Goal: Task Accomplishment & Management: Complete application form

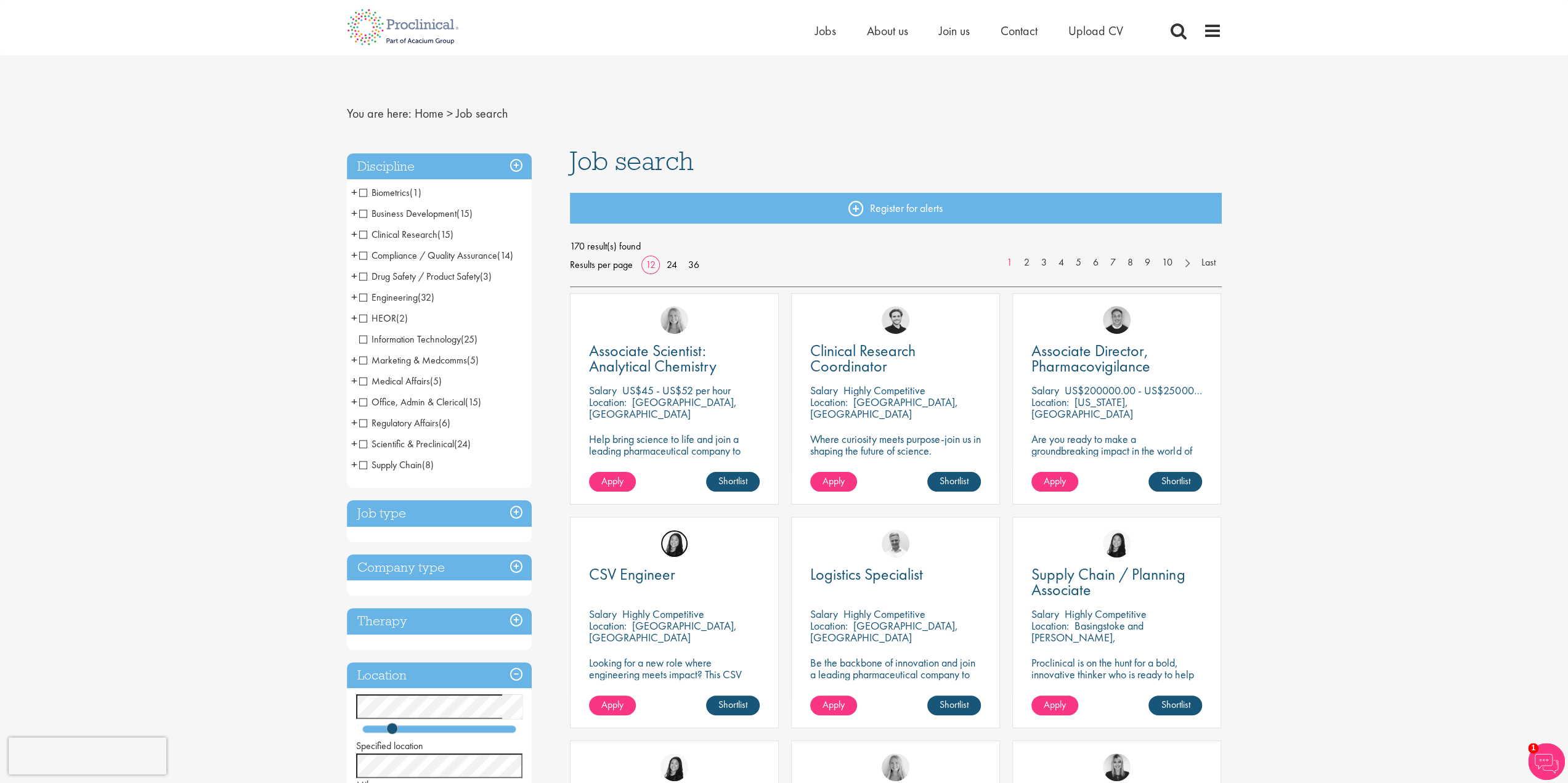
click at [674, 543] on img at bounding box center [674, 543] width 28 height 28
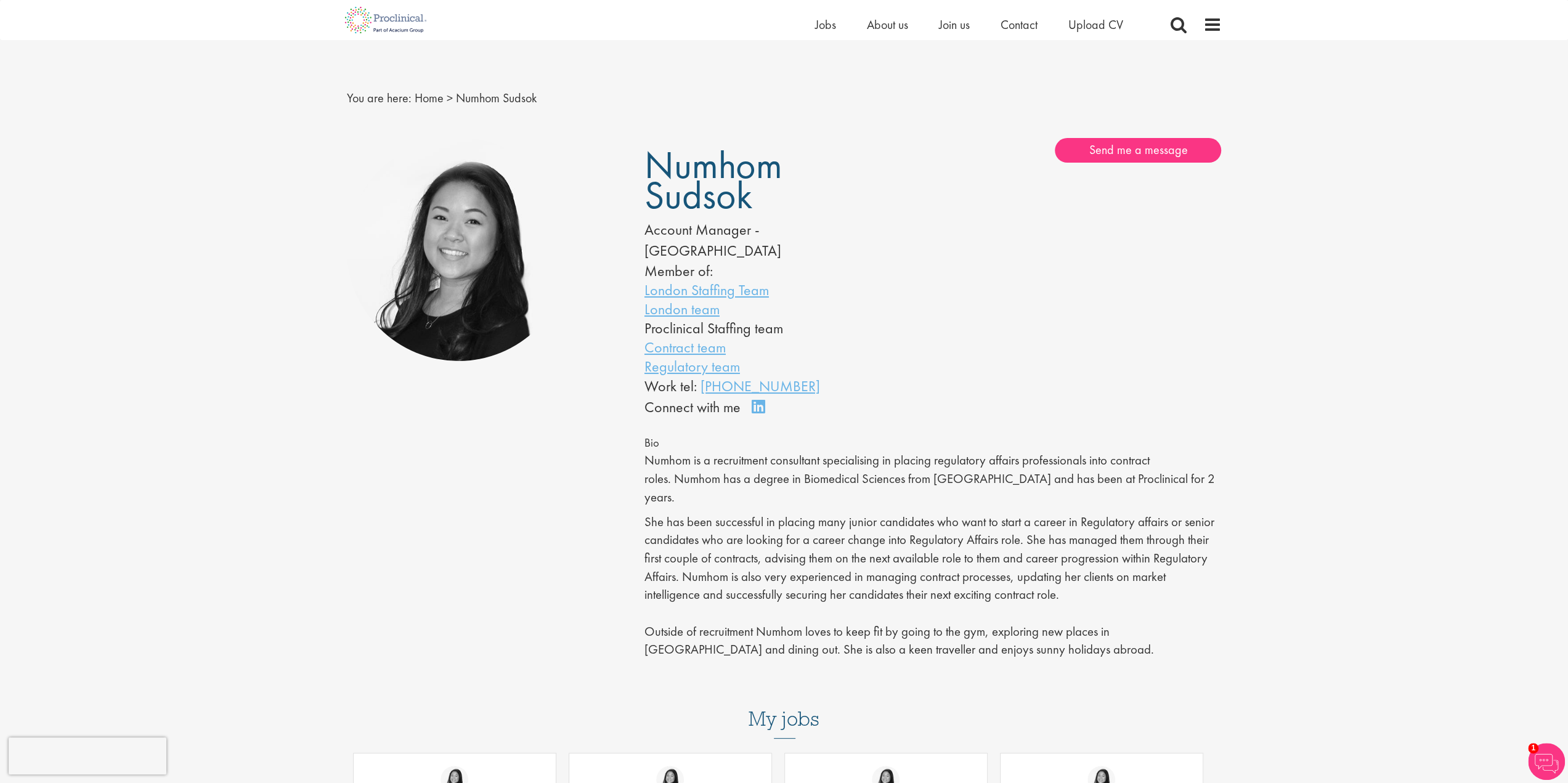
scroll to position [308, 0]
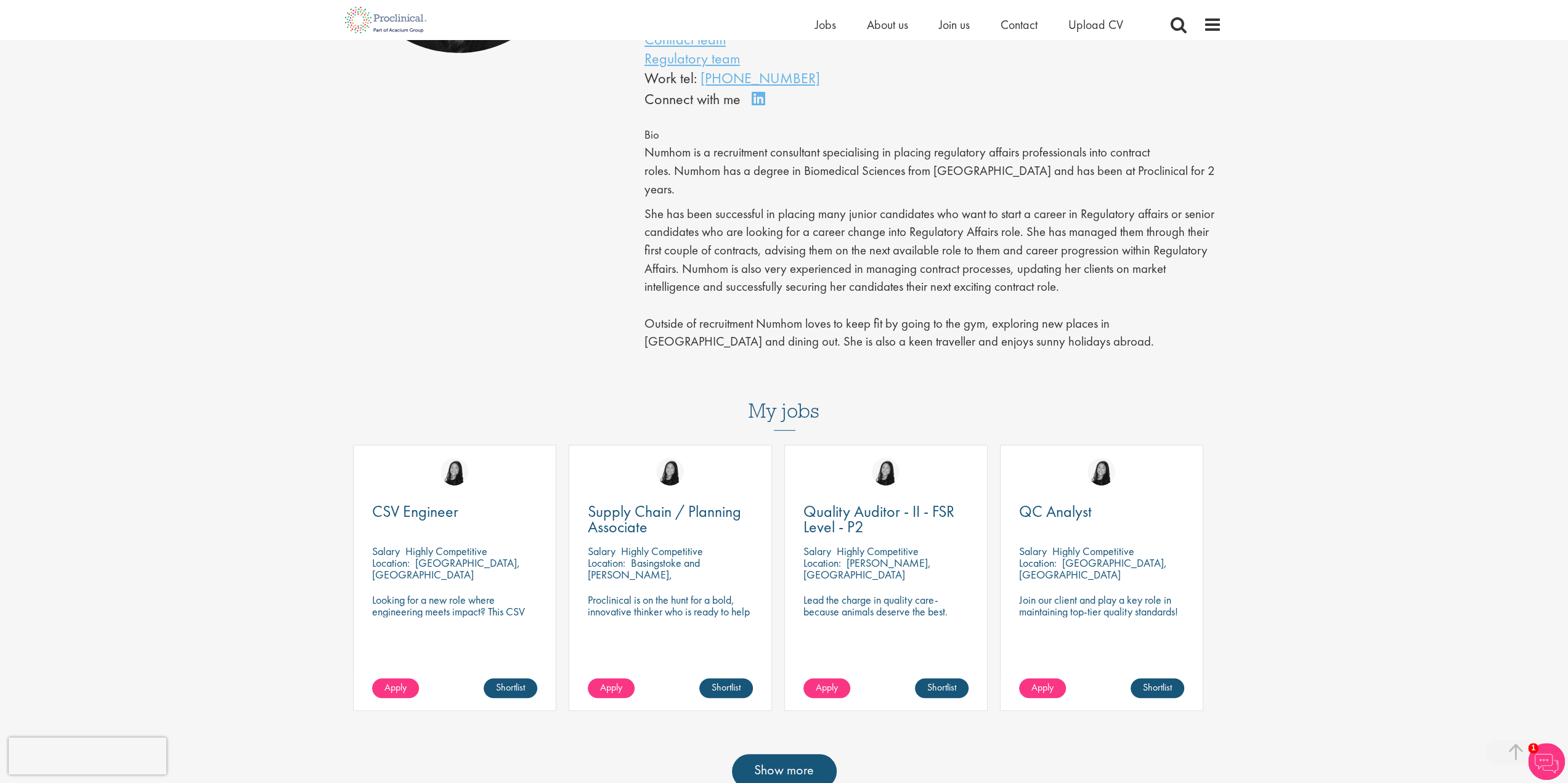
click at [441, 594] on p "Looking for a new role where engineering meets impact? This CSV Engineer role i…" at bounding box center [454, 611] width 165 height 35
click at [441, 567] on div "CSV Engineer Salary Highly Competitive Location: Contae Phort Láirge, Éire Look…" at bounding box center [454, 578] width 203 height 266
click at [449, 519] on div "CSV Engineer Salary Highly Competitive Location: Contae Phort Láirge, Éire Look…" at bounding box center [454, 578] width 203 height 266
click at [484, 594] on p "Looking for a new role where engineering meets impact? This CSV Engineer role i…" at bounding box center [454, 611] width 165 height 35
click at [511, 594] on p "Looking for a new role where engineering meets impact? This CSV Engineer role i…" at bounding box center [454, 611] width 165 height 35
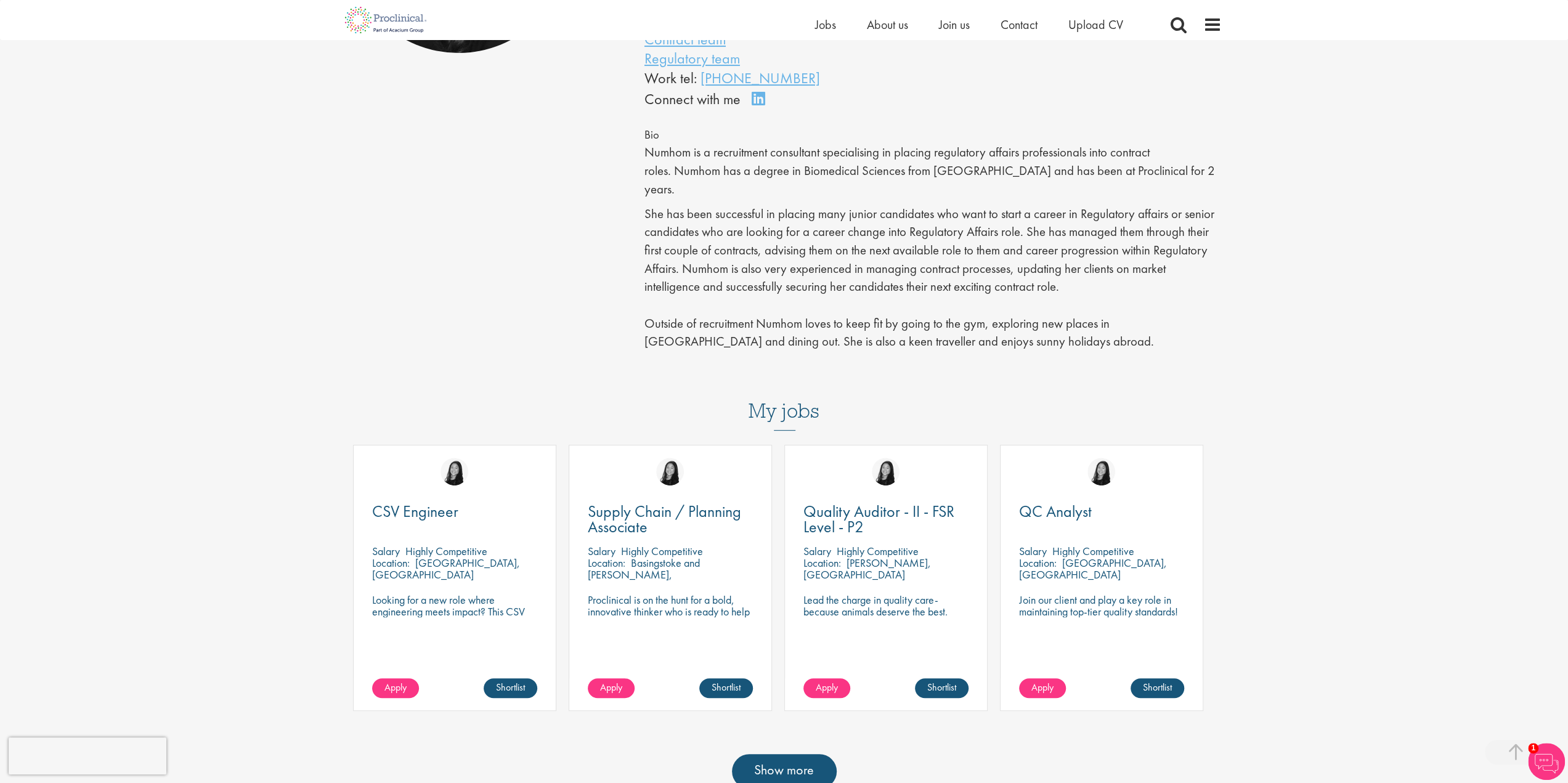
click at [525, 594] on p "Looking for a new role where engineering meets impact? This CSV Engineer role i…" at bounding box center [454, 611] width 165 height 35
drag, startPoint x: 512, startPoint y: 593, endPoint x: 474, endPoint y: 629, distance: 52.3
click at [506, 598] on div "CSV Engineer Salary Highly Competitive Location: Contae Phort Láirge, Éire Look…" at bounding box center [454, 578] width 203 height 266
click at [471, 594] on p "Looking for a new role where engineering meets impact? This CSV Engineer role i…" at bounding box center [454, 611] width 165 height 35
click at [484, 594] on p "Looking for a new role where engineering meets impact? This CSV Engineer role i…" at bounding box center [454, 611] width 165 height 35
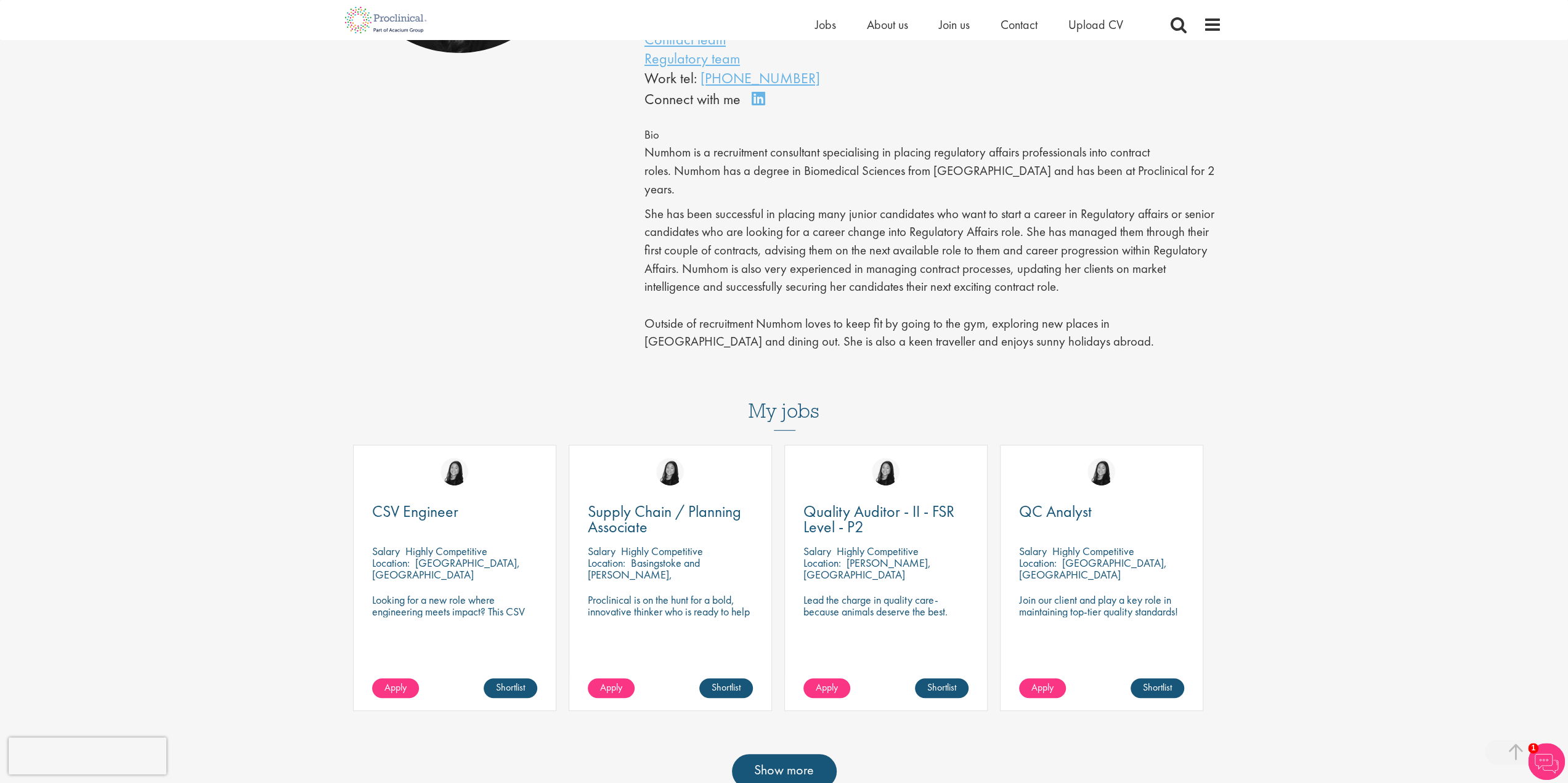
click at [515, 594] on p "Looking for a new role where engineering meets impact? This CSV Engineer role i…" at bounding box center [454, 611] width 165 height 35
drag, startPoint x: 470, startPoint y: 566, endPoint x: 461, endPoint y: 573, distance: 11.4
click at [469, 566] on div "CSV Engineer Salary Highly Competitive Location: Contae Phort Láirge, Éire Look…" at bounding box center [454, 578] width 203 height 266
click at [401, 680] on span "Apply" at bounding box center [395, 687] width 22 height 13
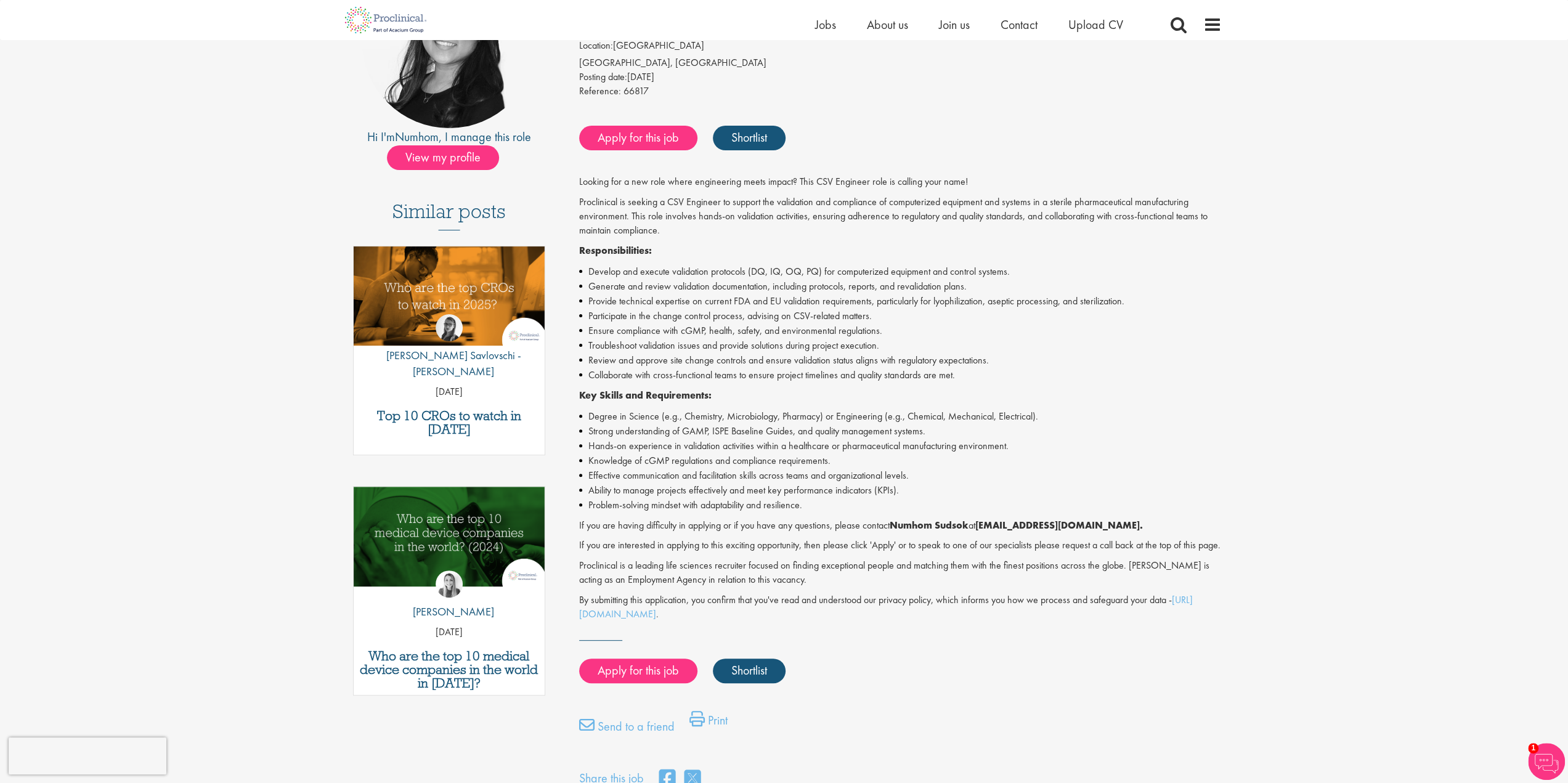
scroll to position [62, 0]
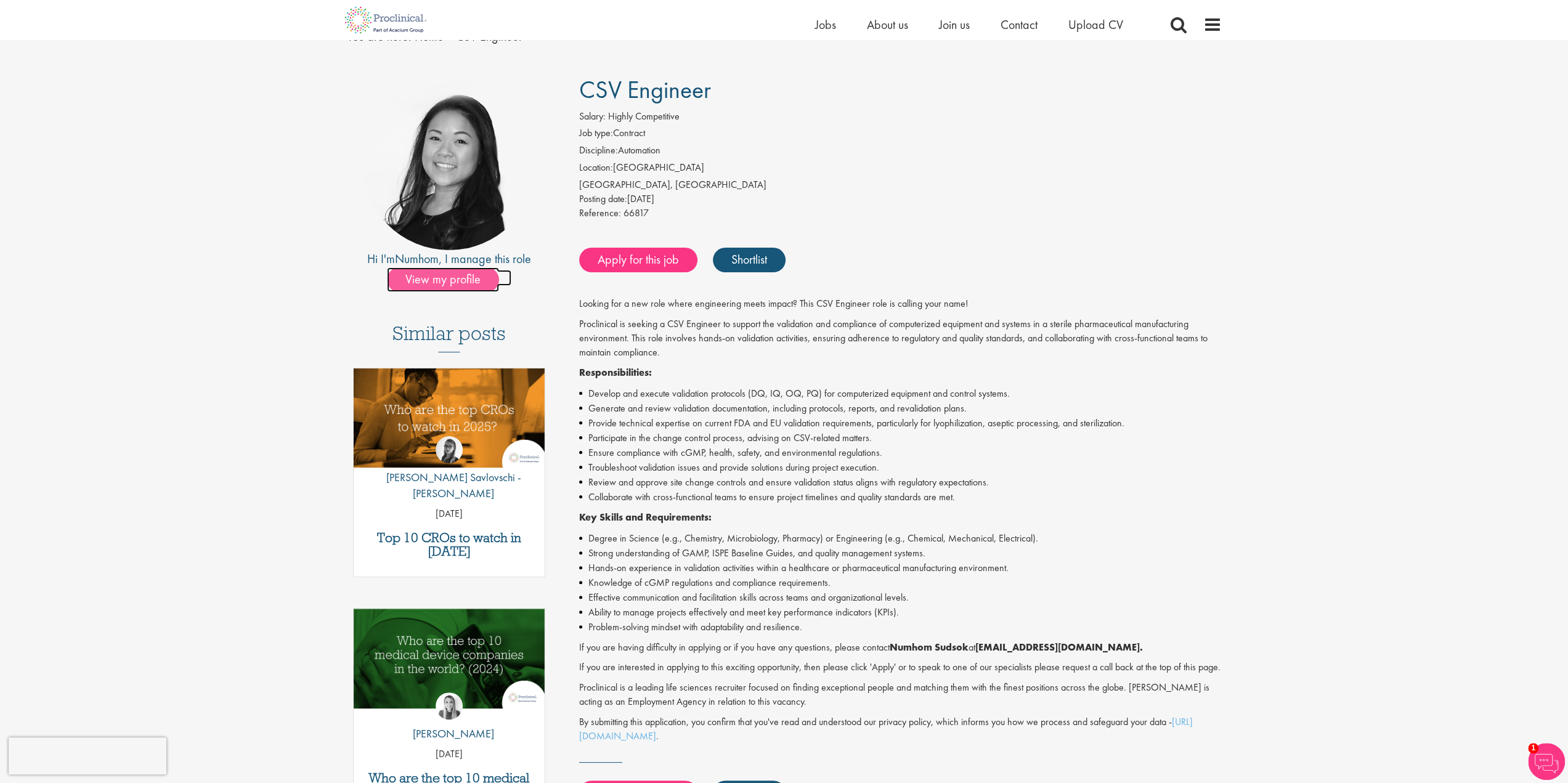
click at [467, 278] on span "View my profile" at bounding box center [443, 279] width 112 height 24
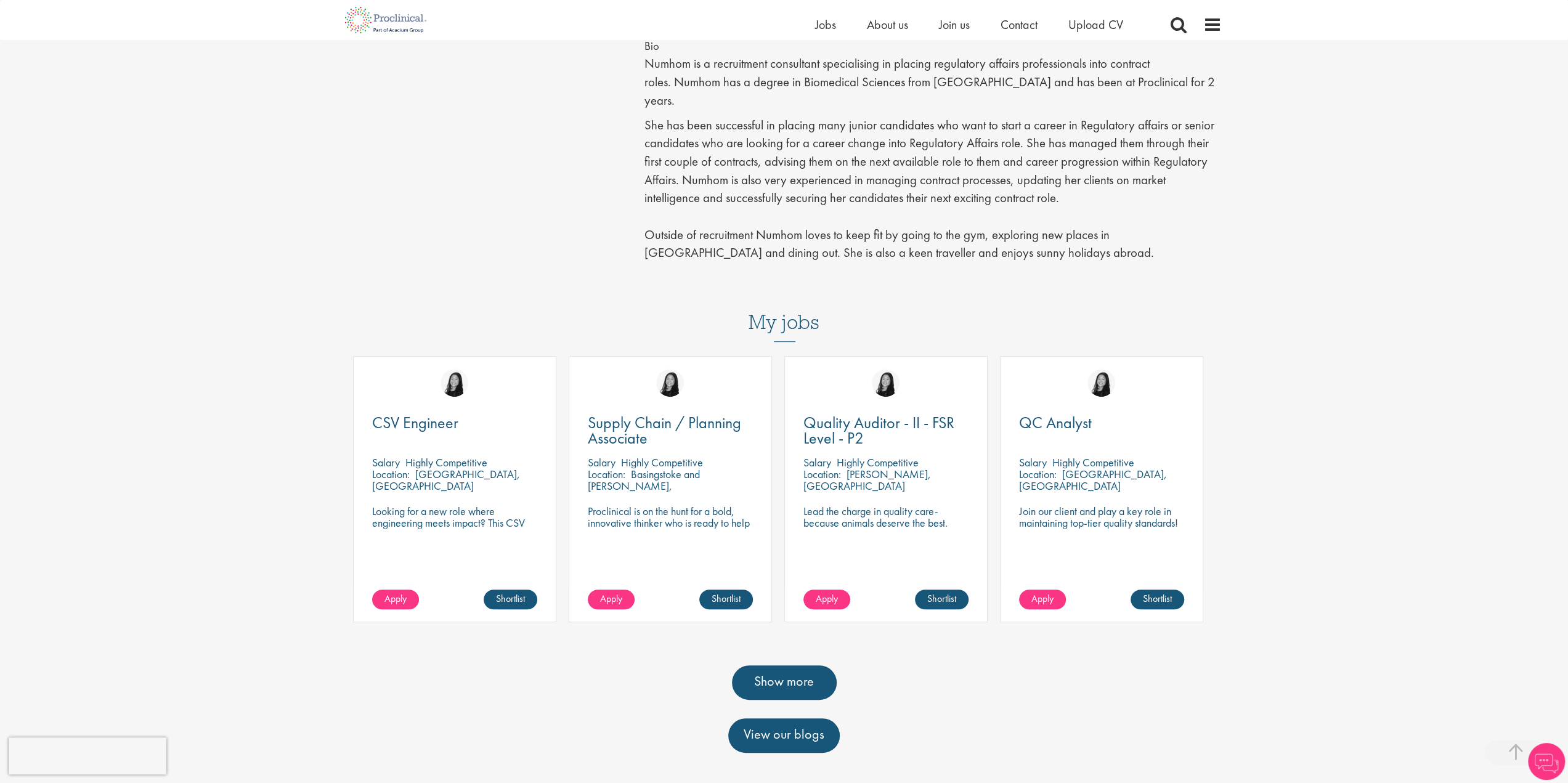
scroll to position [492, 0]
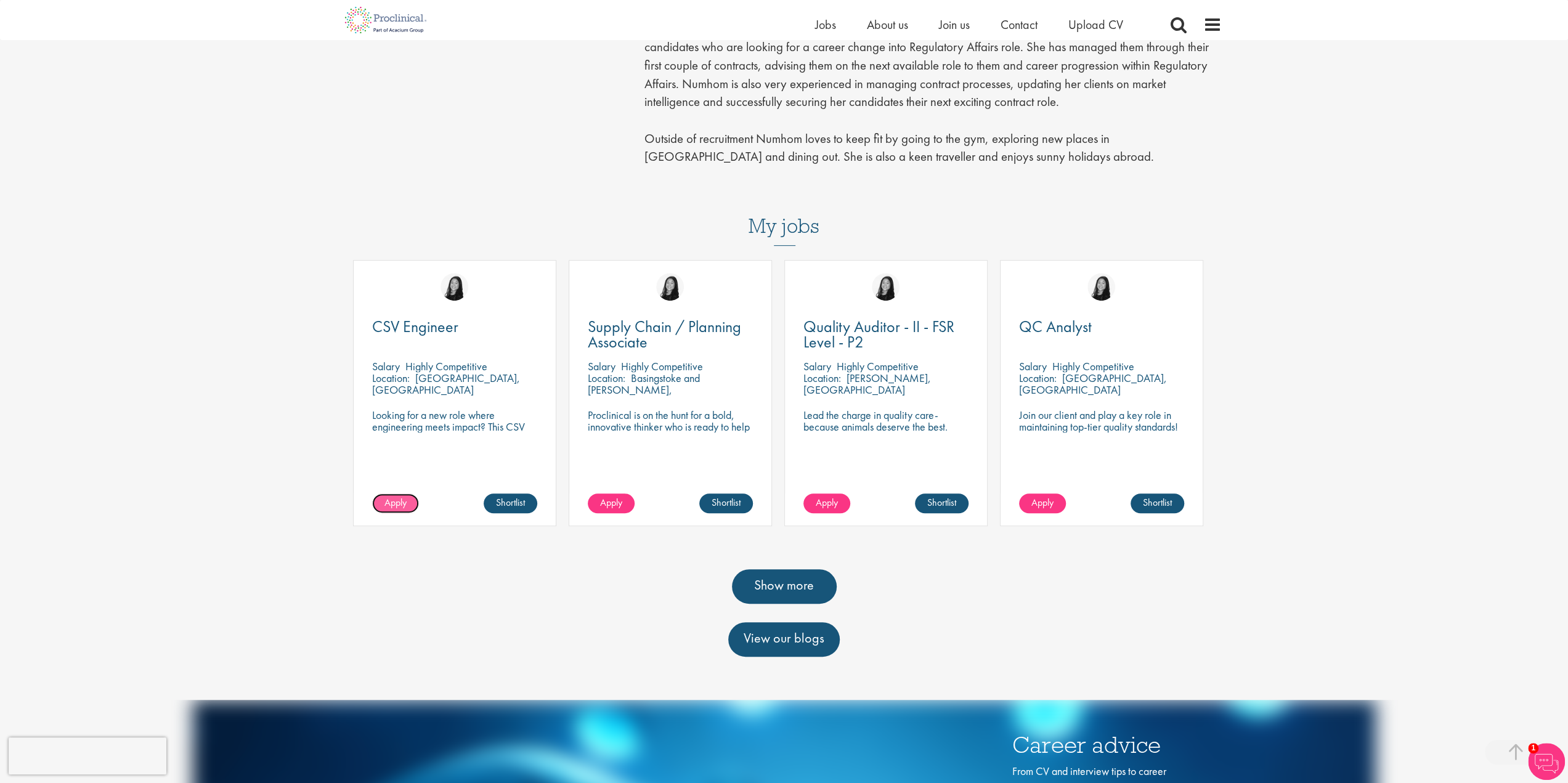
click at [401, 496] on span "Apply" at bounding box center [395, 502] width 22 height 13
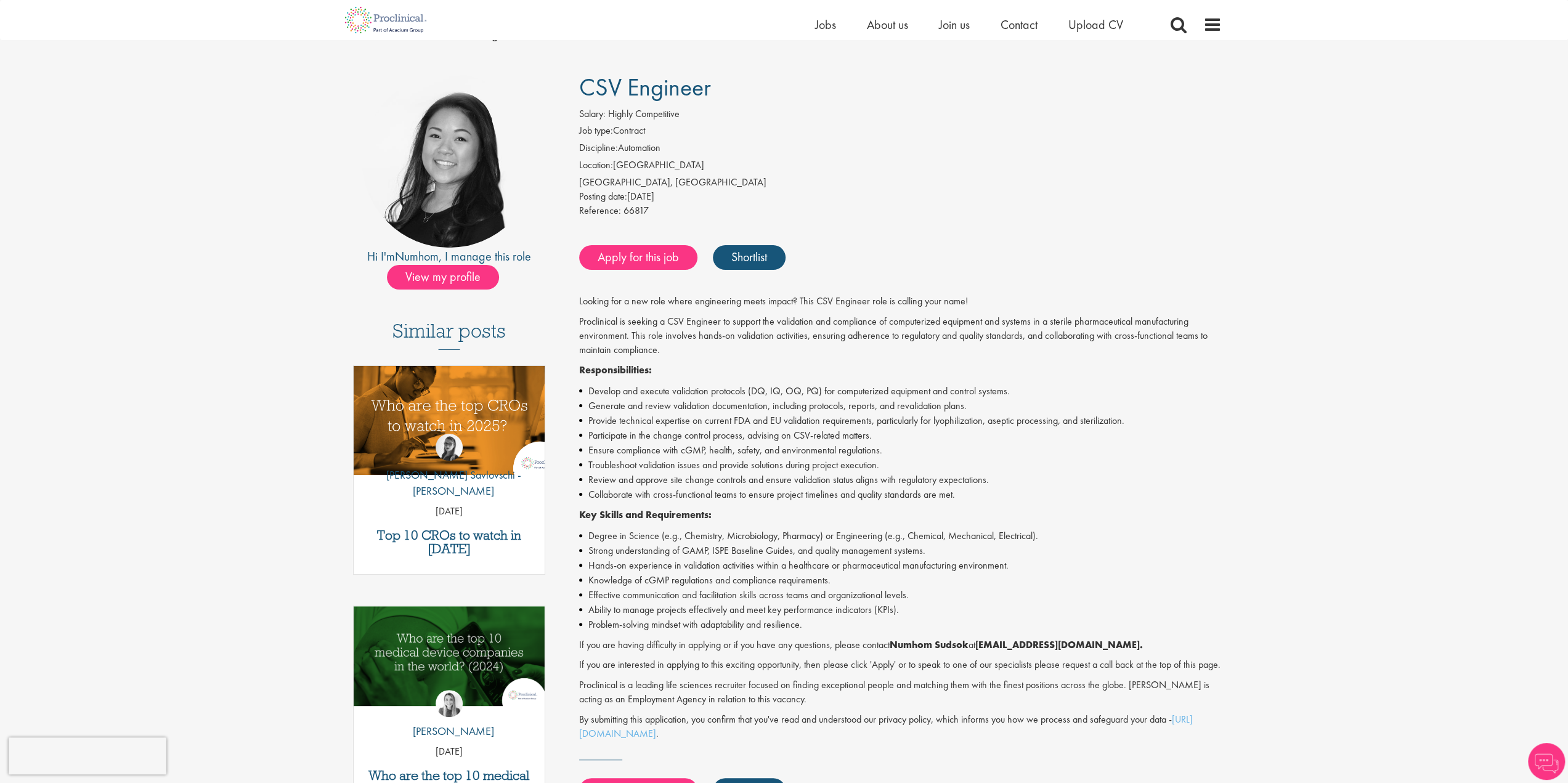
scroll to position [62, 0]
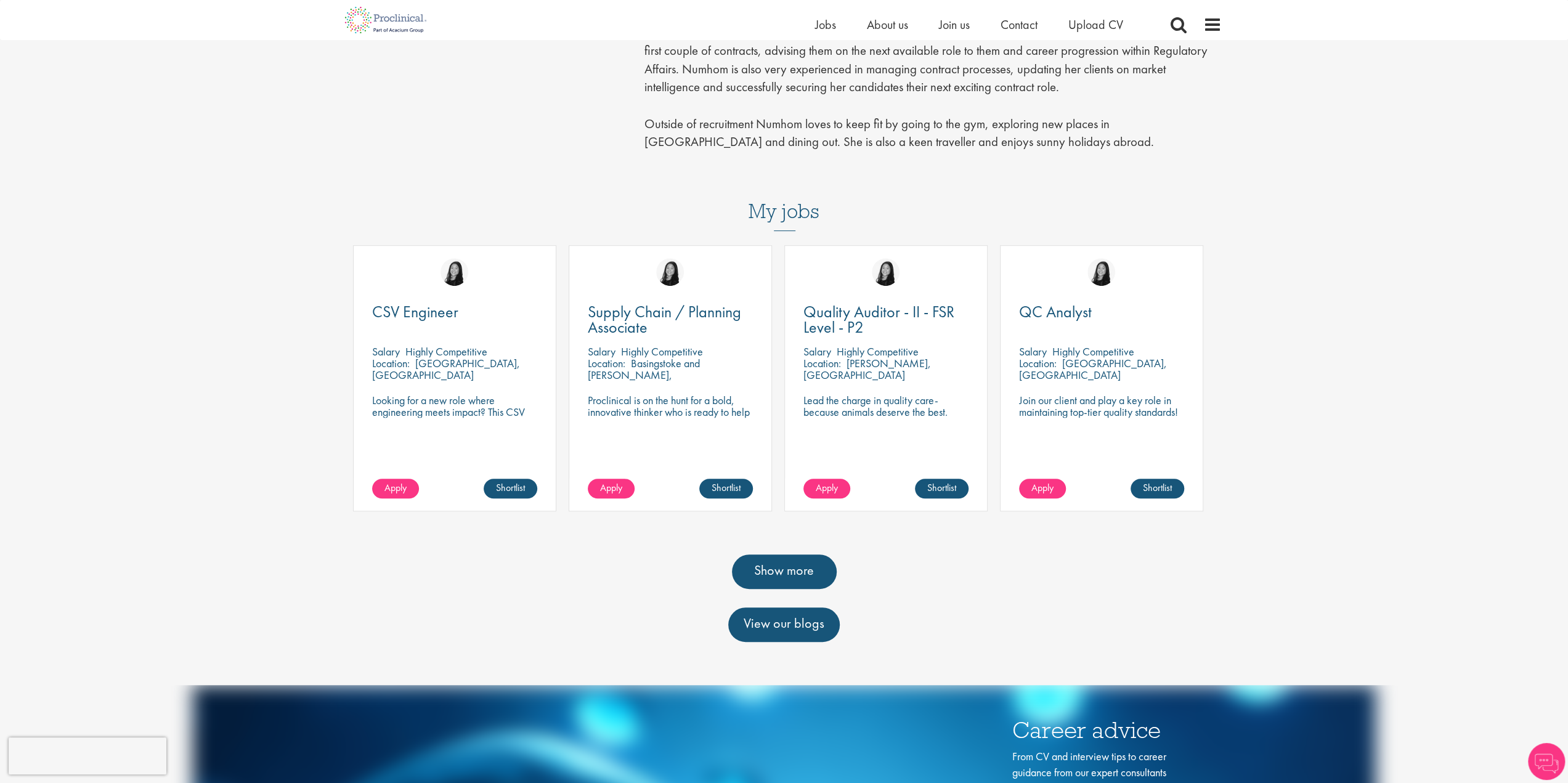
scroll to position [492, 0]
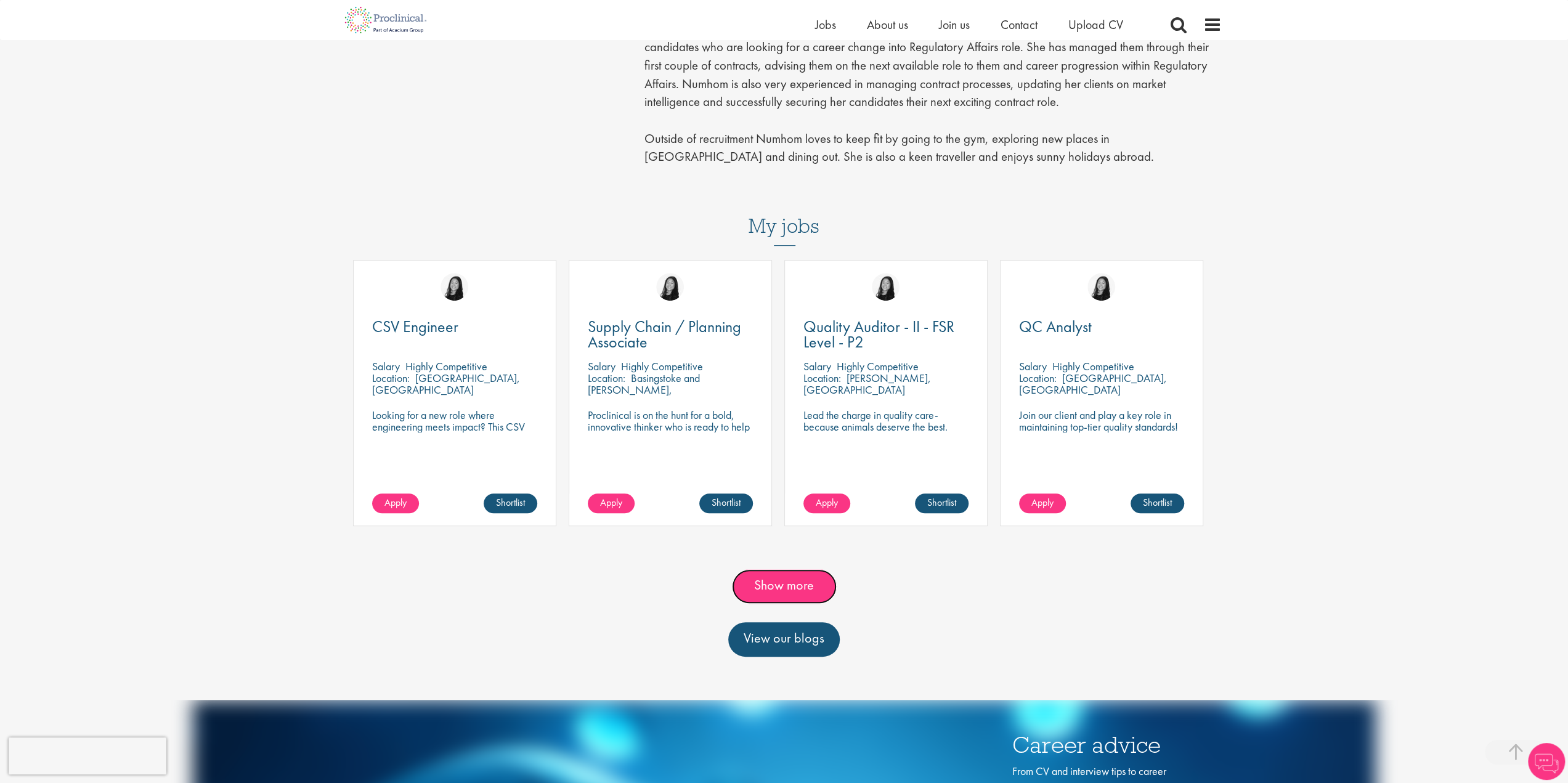
click at [807, 571] on link "Show more" at bounding box center [784, 586] width 105 height 34
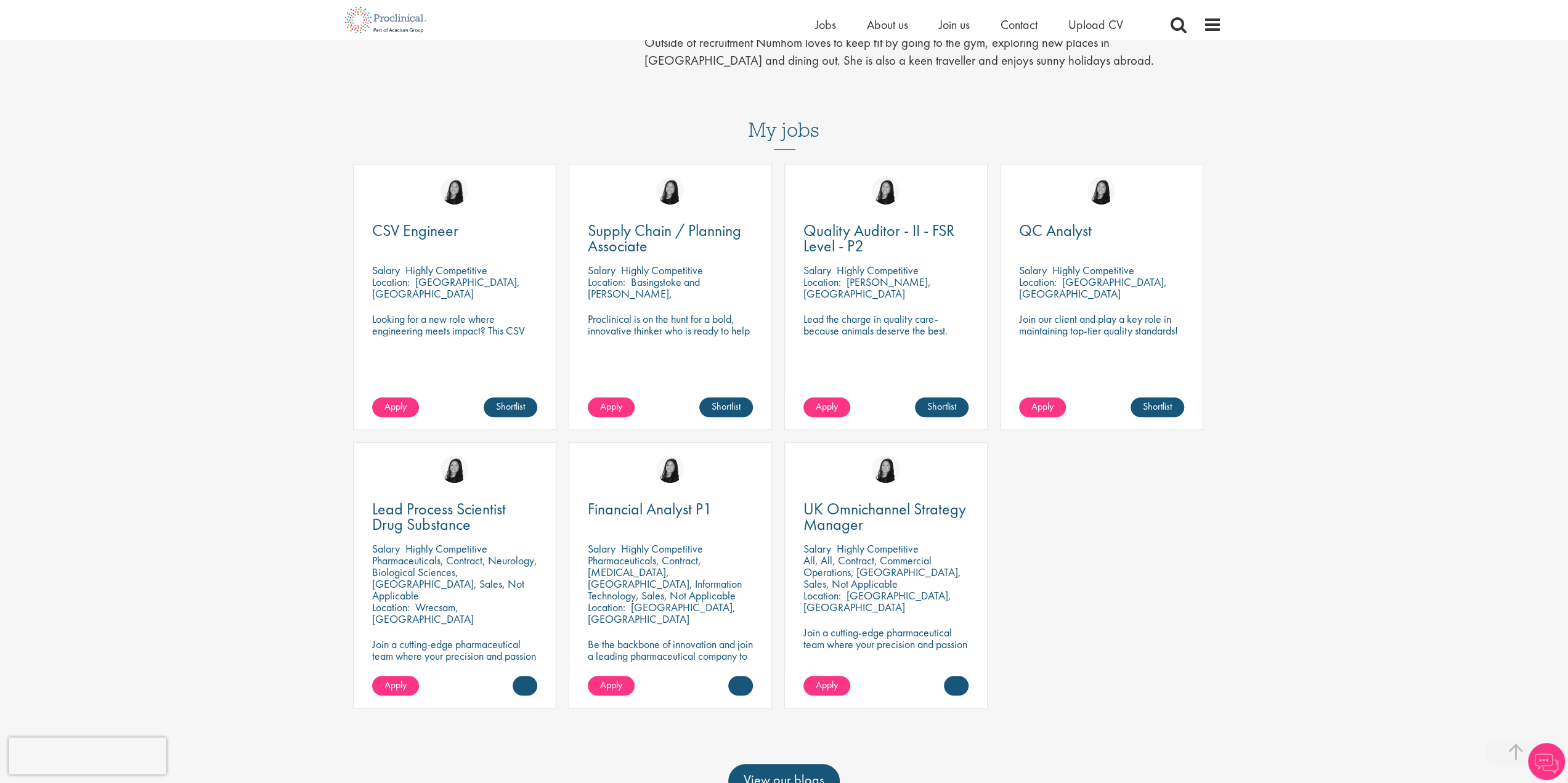
scroll to position [677, 0]
